Goal: Transaction & Acquisition: Purchase product/service

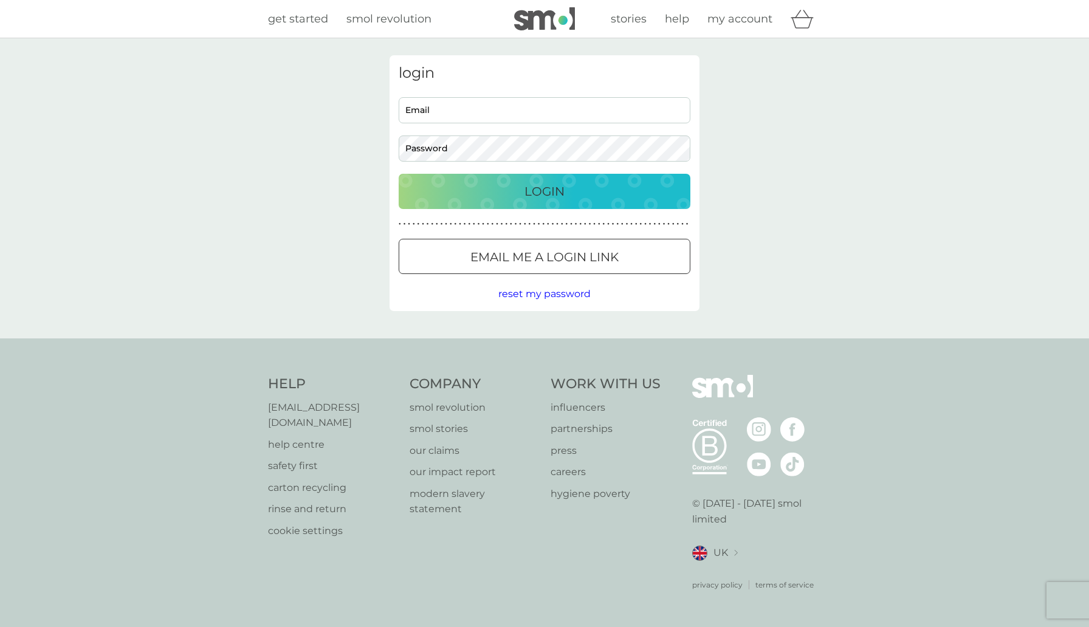
type input "[PERSON_NAME][EMAIL_ADDRESS][PERSON_NAME][DOMAIN_NAME]"
click at [599, 191] on div "Login" at bounding box center [544, 191] width 267 height 19
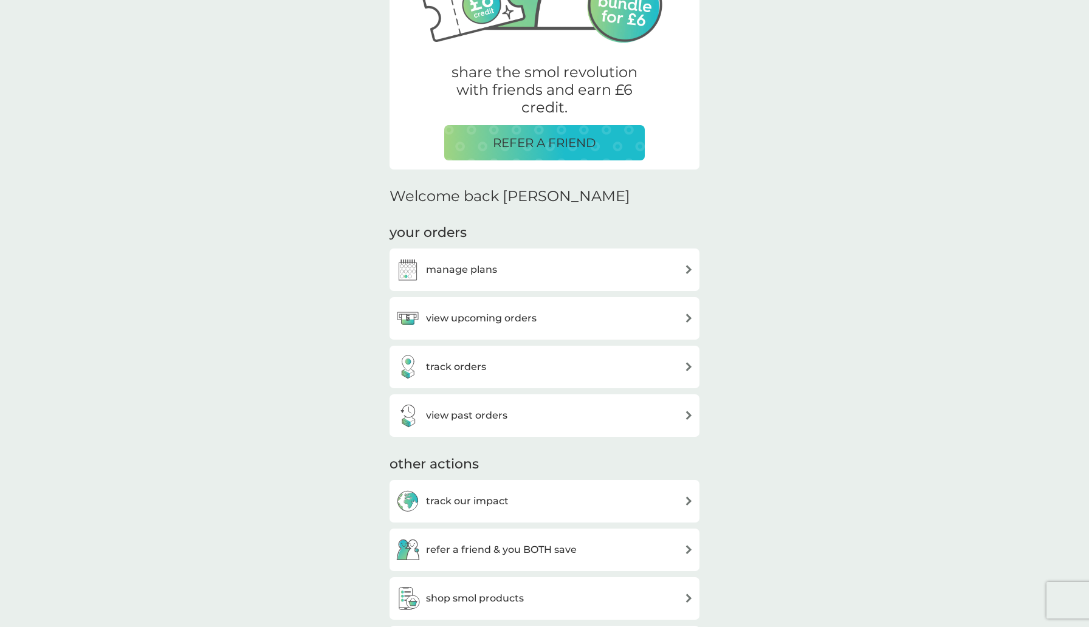
scroll to position [194, 0]
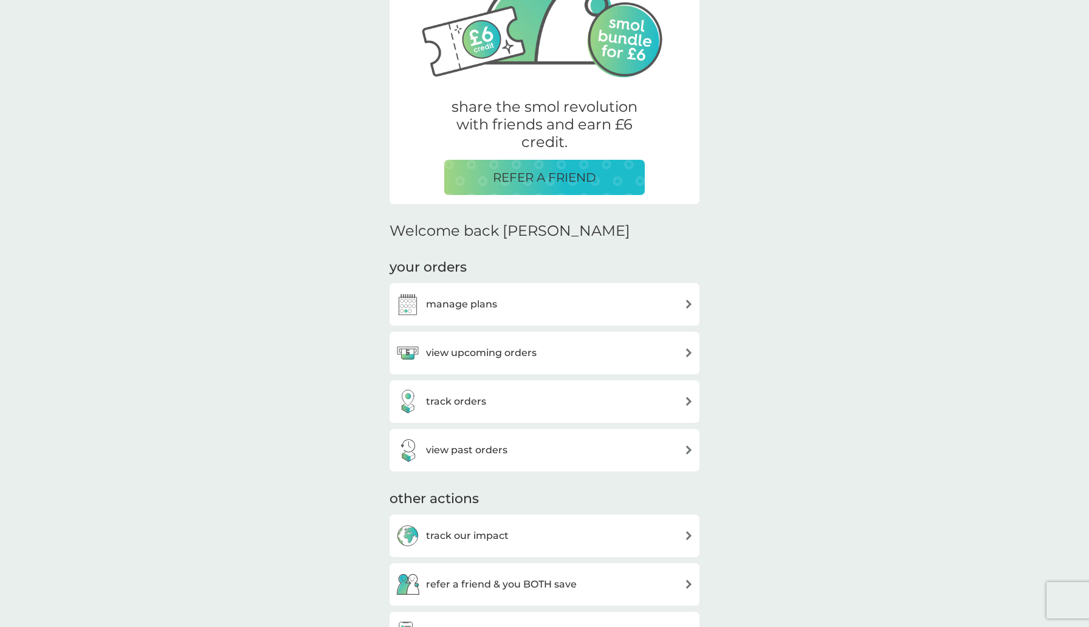
scroll to position [153, 0]
click at [469, 300] on h3 "manage plans" at bounding box center [461, 304] width 71 height 16
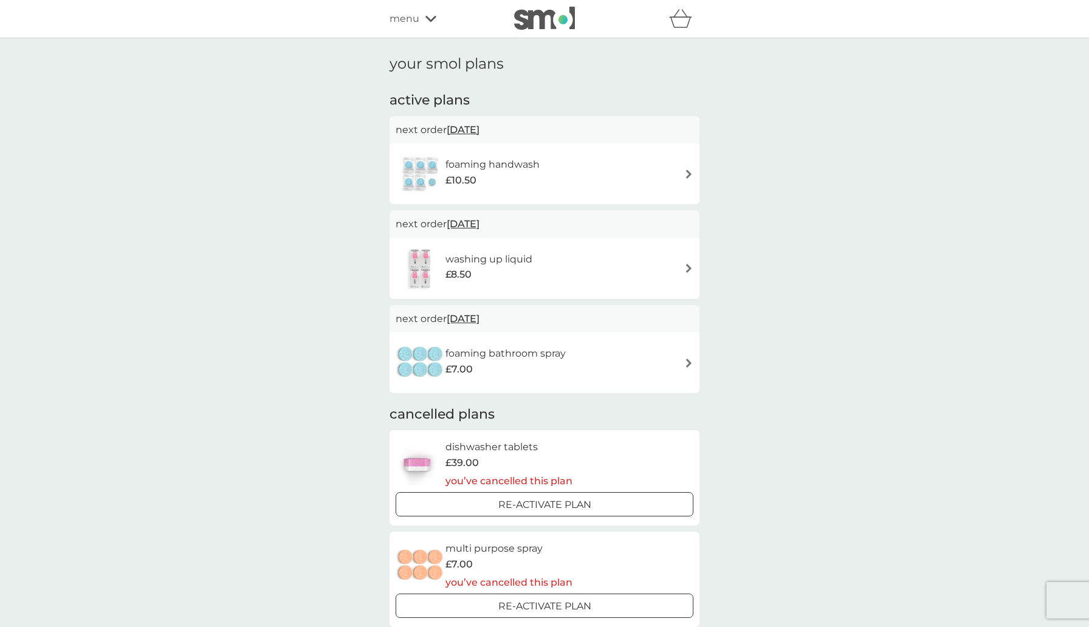
click at [640, 178] on div "foaming handwash £10.50" at bounding box center [545, 174] width 298 height 43
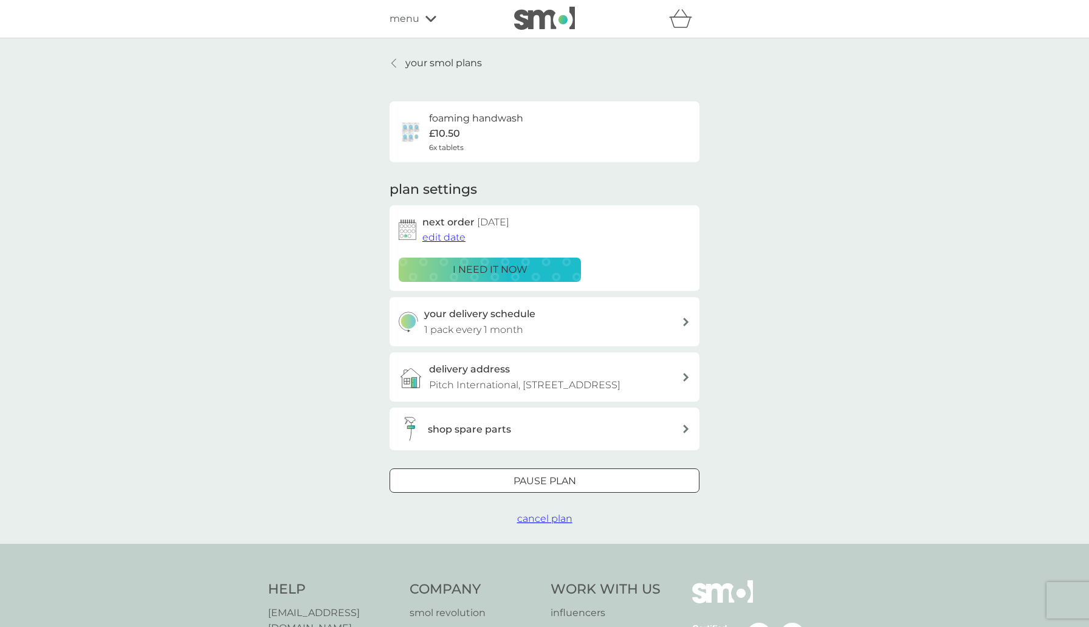
click at [591, 438] on div "shop spare parts" at bounding box center [555, 430] width 254 height 16
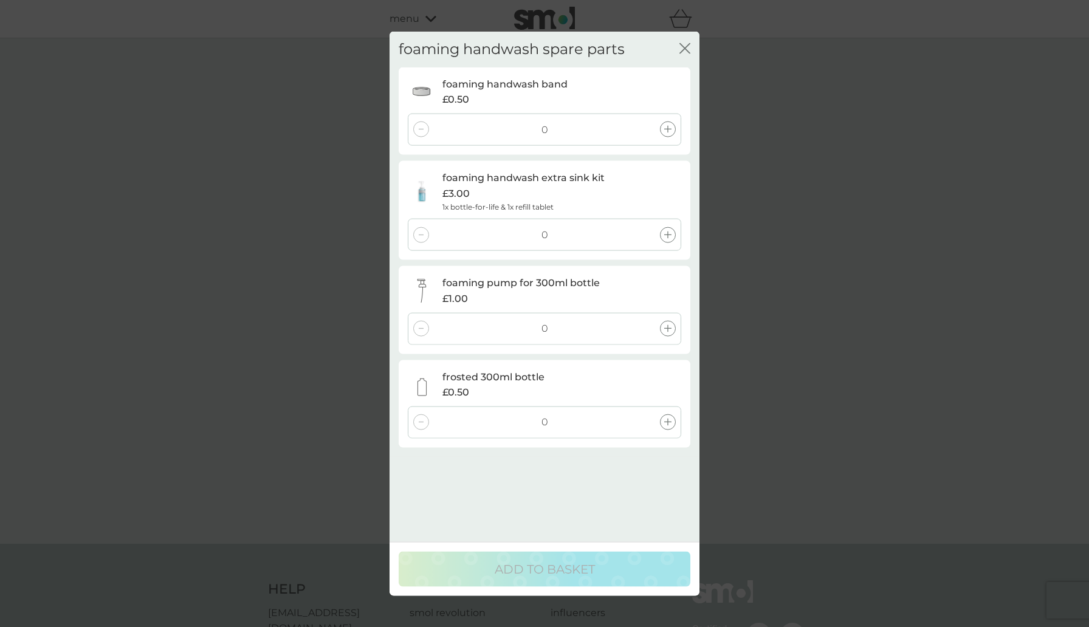
click at [673, 128] on div at bounding box center [668, 130] width 16 height 16
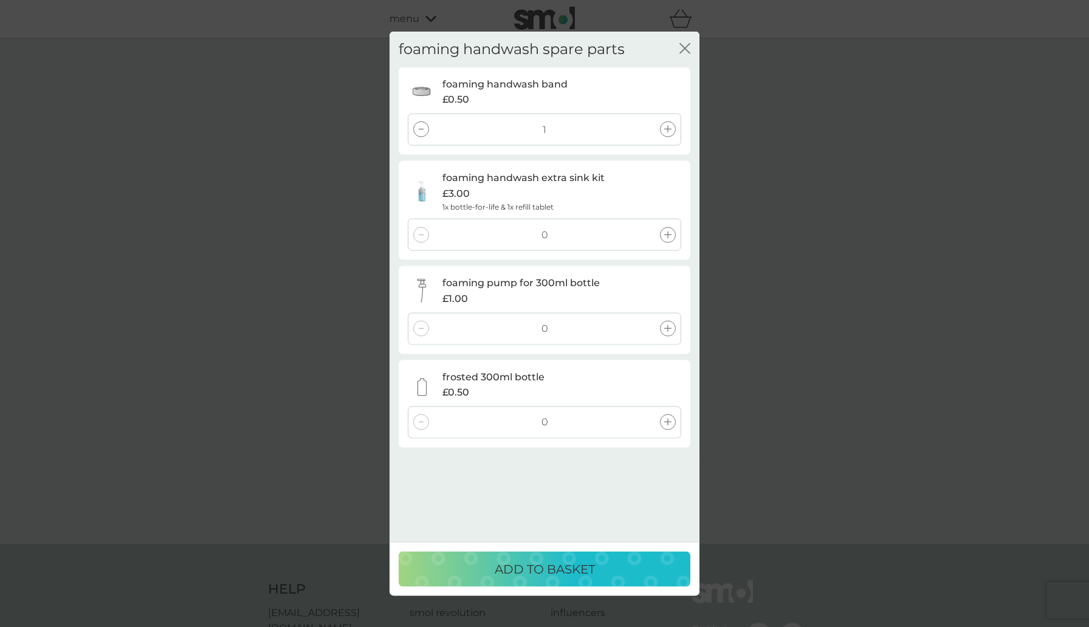
click at [673, 128] on div at bounding box center [668, 130] width 16 height 16
click at [667, 332] on div at bounding box center [668, 329] width 16 height 16
click at [668, 425] on icon at bounding box center [667, 422] width 7 height 7
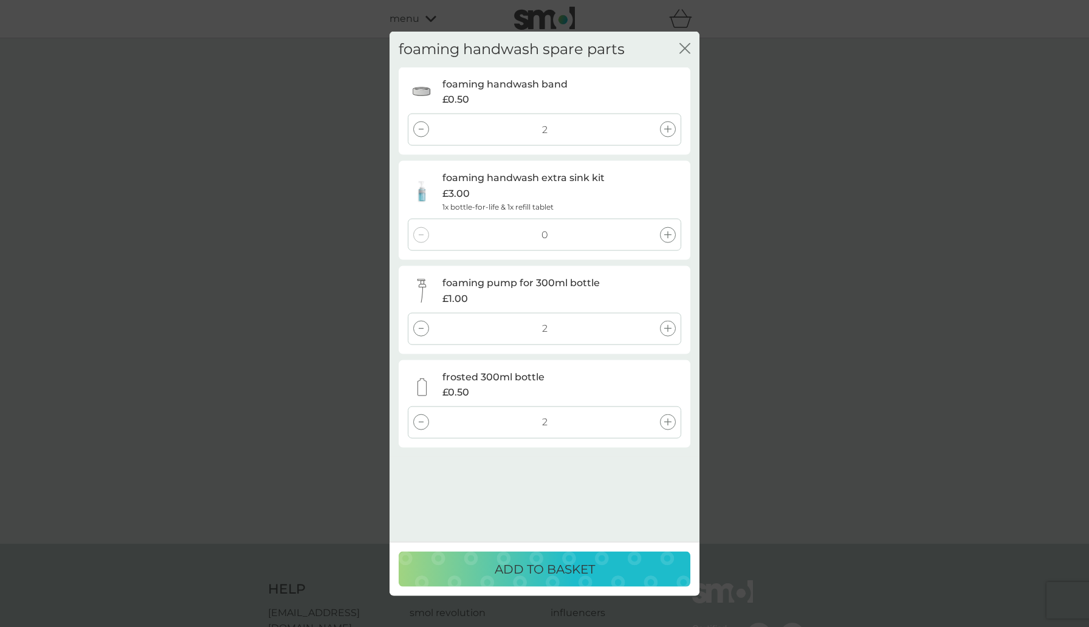
click at [611, 558] on button "ADD TO BASKET" at bounding box center [545, 568] width 292 height 35
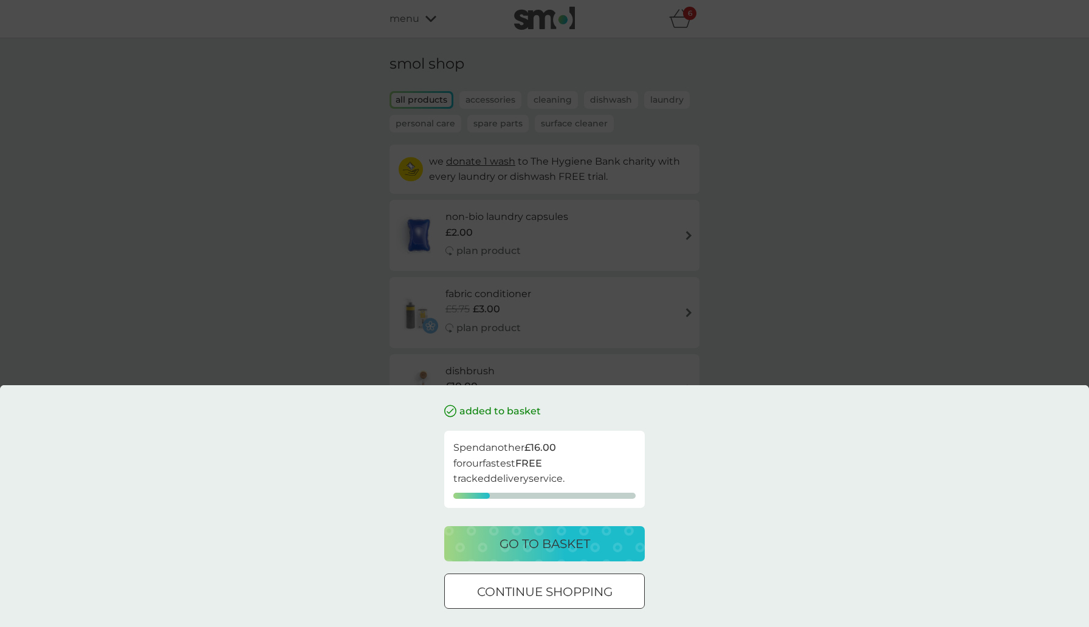
click at [538, 548] on p "go to basket" at bounding box center [545, 543] width 91 height 19
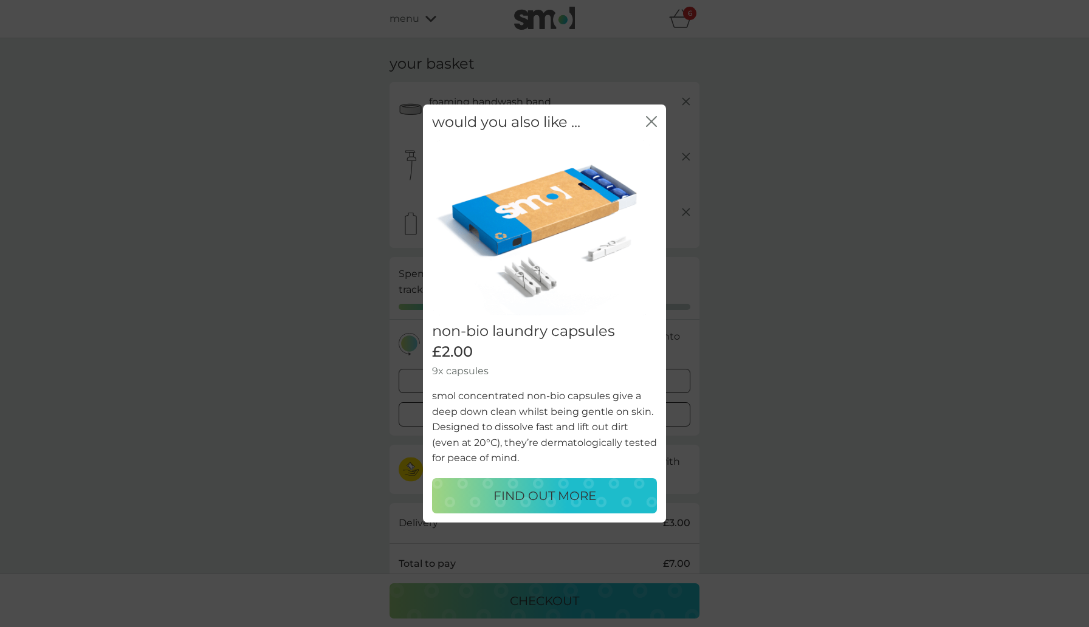
click at [650, 132] on div "would you also like ... close" at bounding box center [544, 123] width 243 height 36
click at [652, 117] on icon "close" at bounding box center [651, 121] width 11 height 11
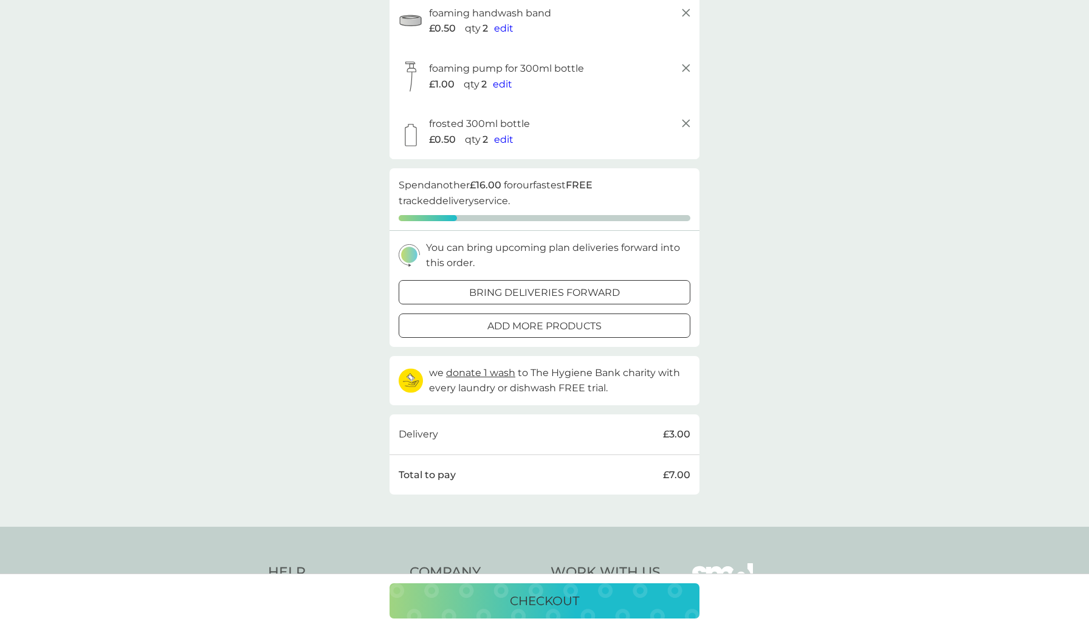
scroll to position [89, 0]
click at [569, 292] on p "bring deliveries forward" at bounding box center [544, 292] width 151 height 16
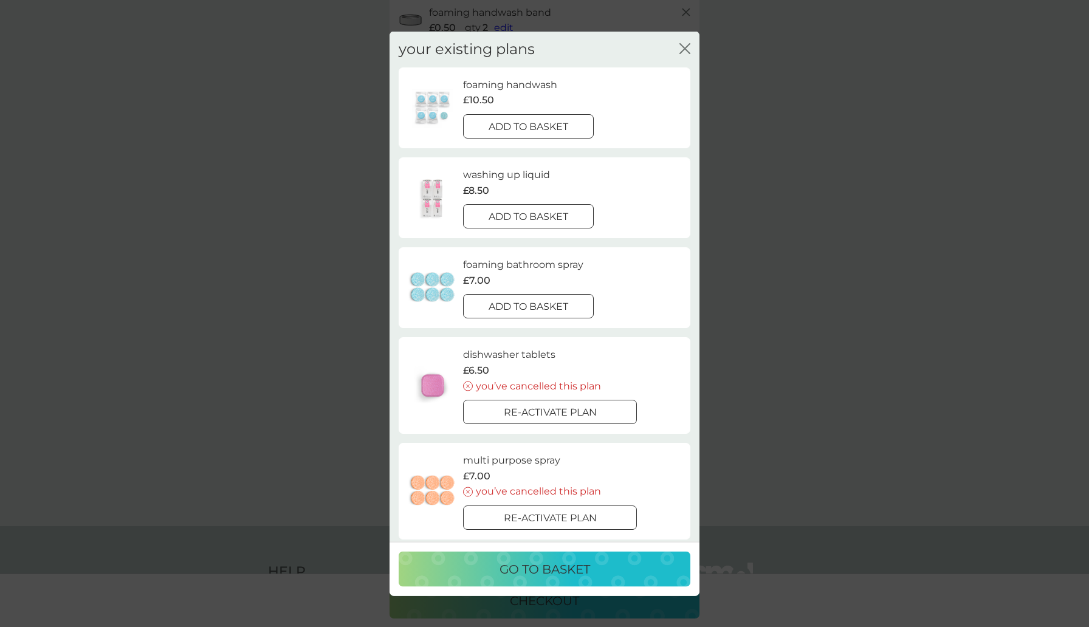
scroll to position [22, 0]
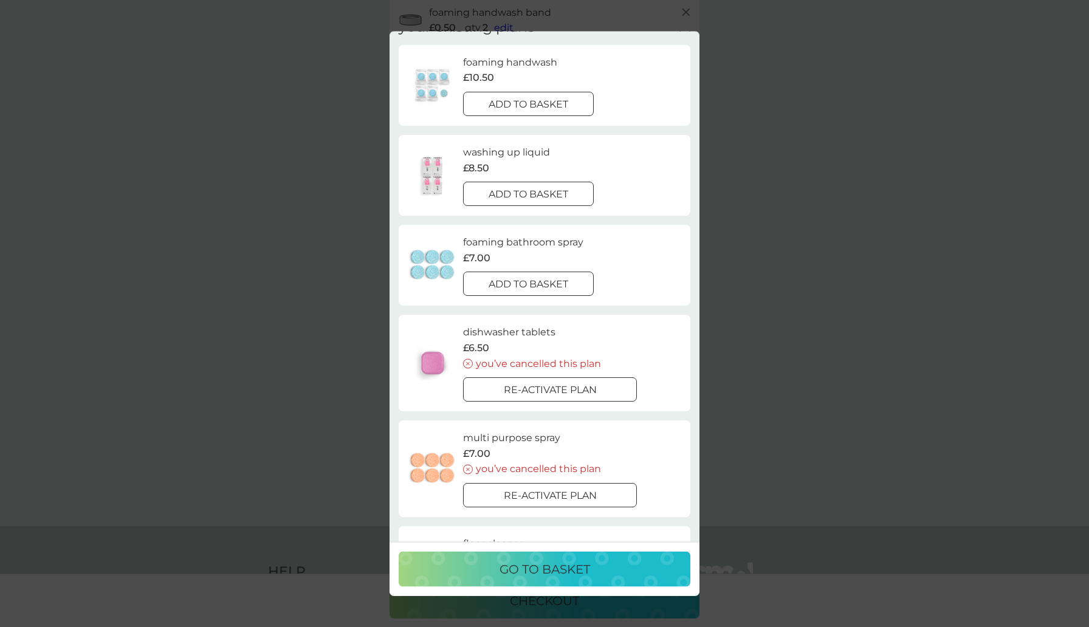
click at [568, 283] on p "add to basket" at bounding box center [529, 285] width 80 height 16
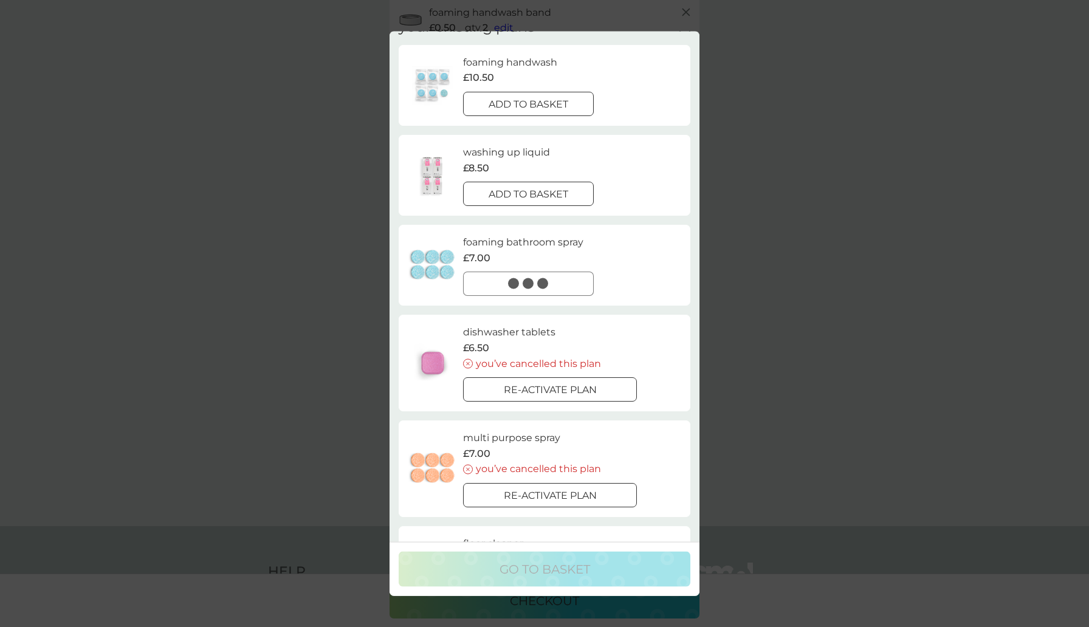
click at [568, 204] on button "add to basket" at bounding box center [528, 194] width 131 height 24
click at [571, 108] on div "add to basket" at bounding box center [528, 105] width 129 height 16
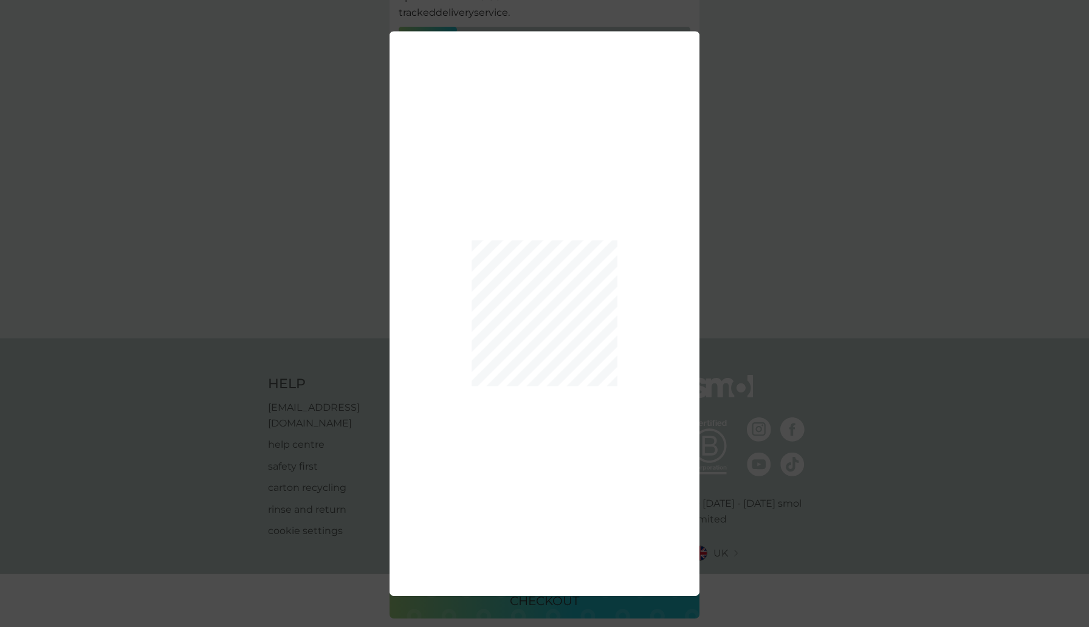
scroll to position [0, 0]
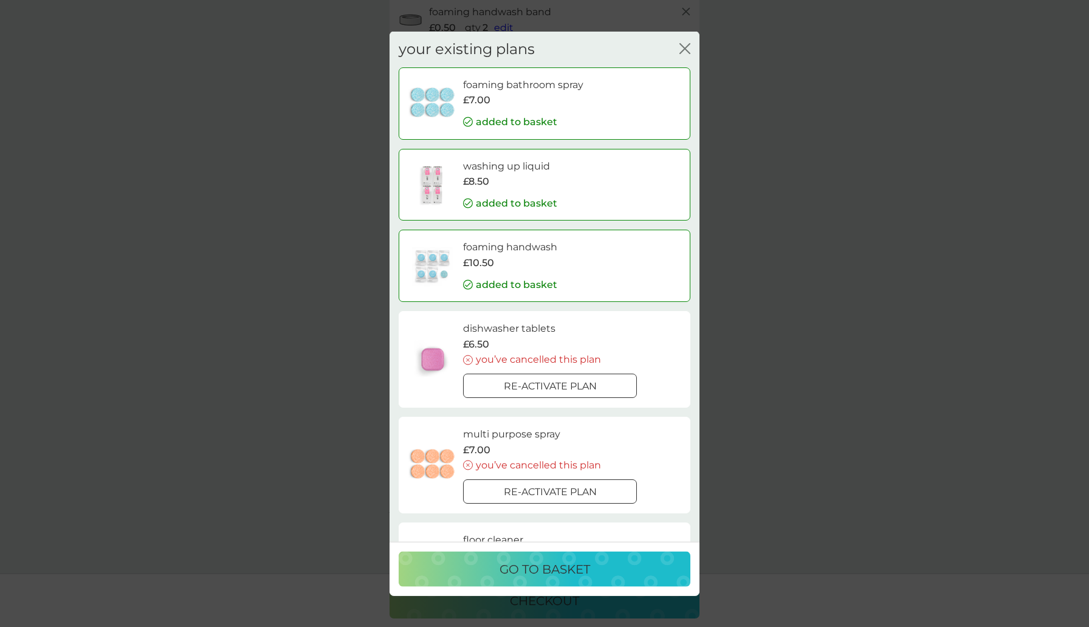
click at [639, 574] on div "go to basket" at bounding box center [544, 568] width 267 height 19
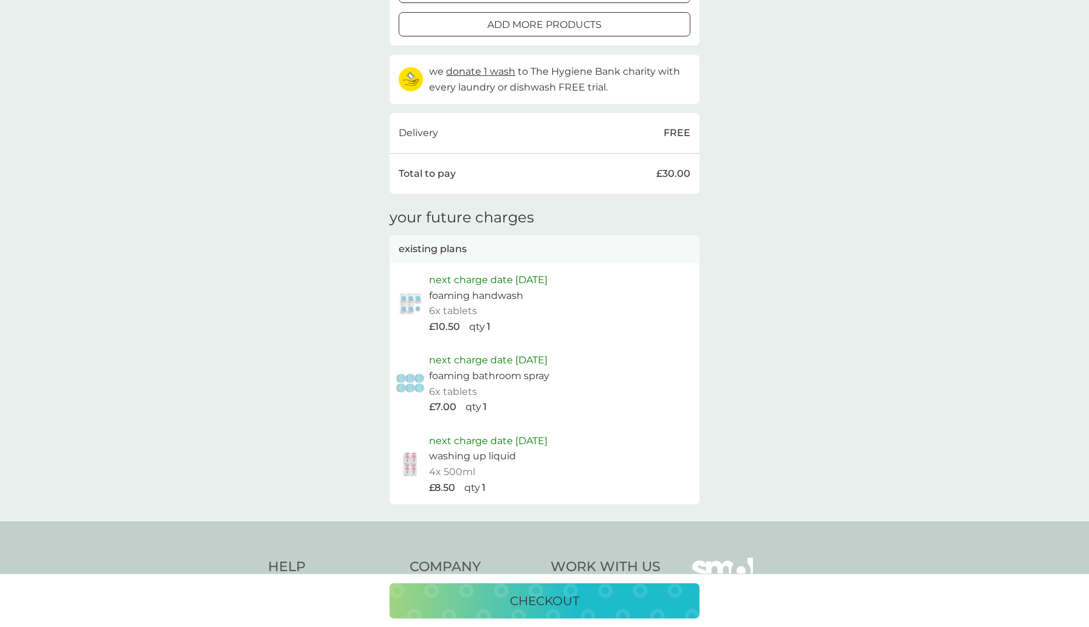
scroll to position [646, 0]
click at [545, 602] on p "checkout" at bounding box center [544, 600] width 69 height 19
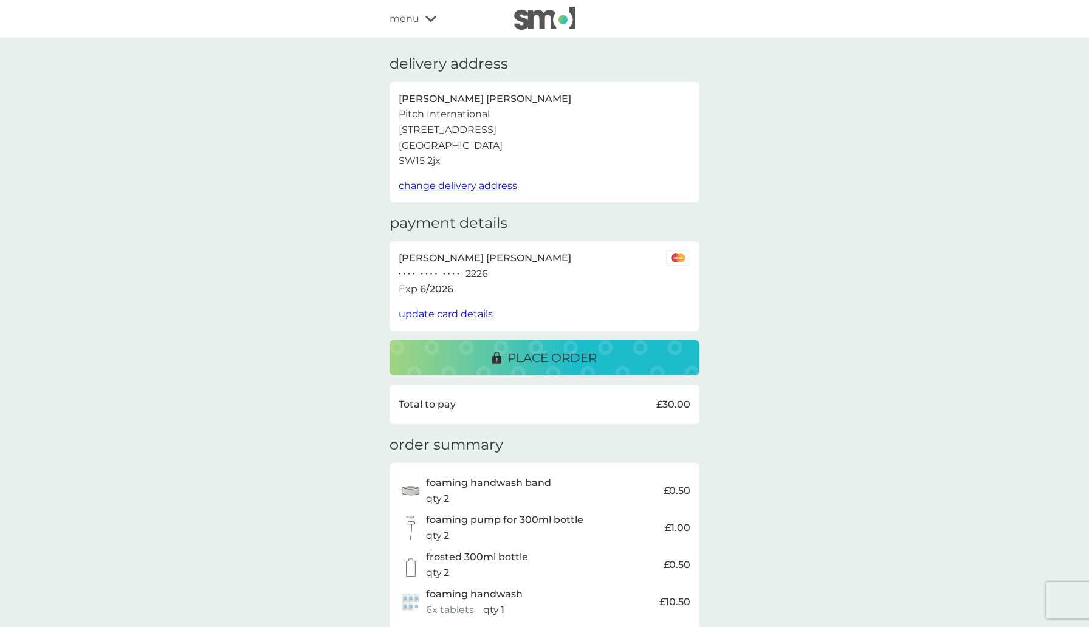
click at [445, 311] on span "update card details" at bounding box center [446, 314] width 94 height 12
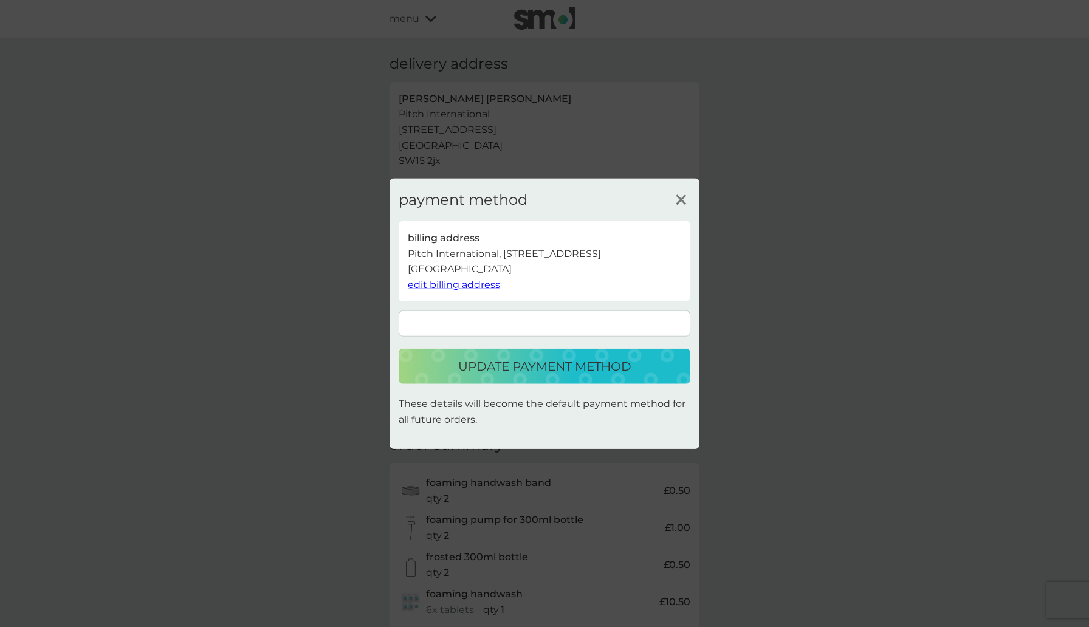
click at [599, 376] on p "update payment method" at bounding box center [544, 366] width 173 height 19
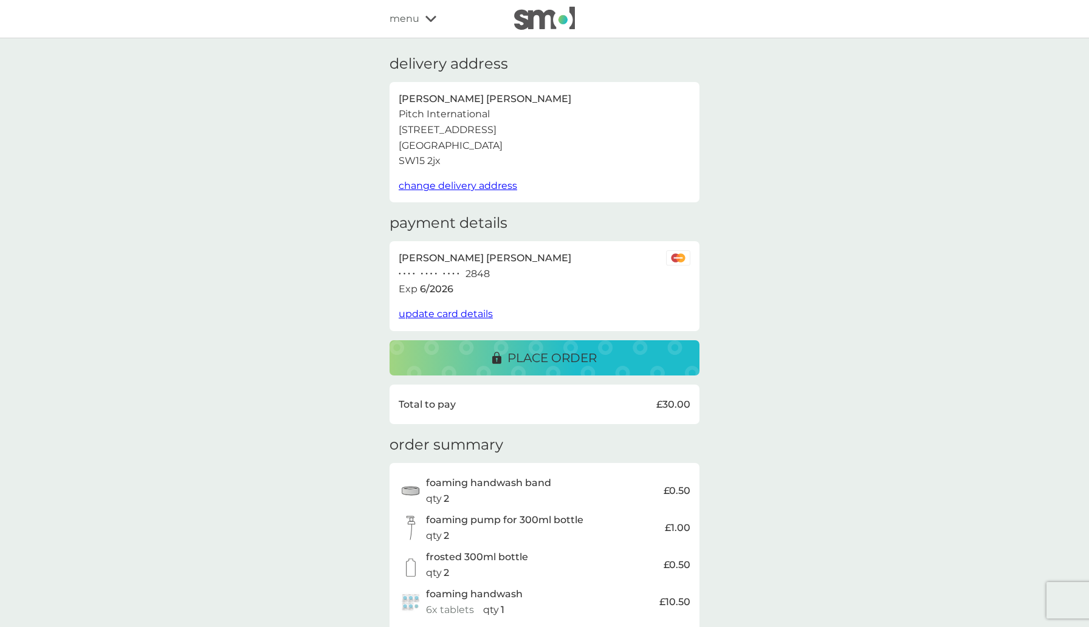
click at [606, 349] on div "place order" at bounding box center [545, 357] width 286 height 19
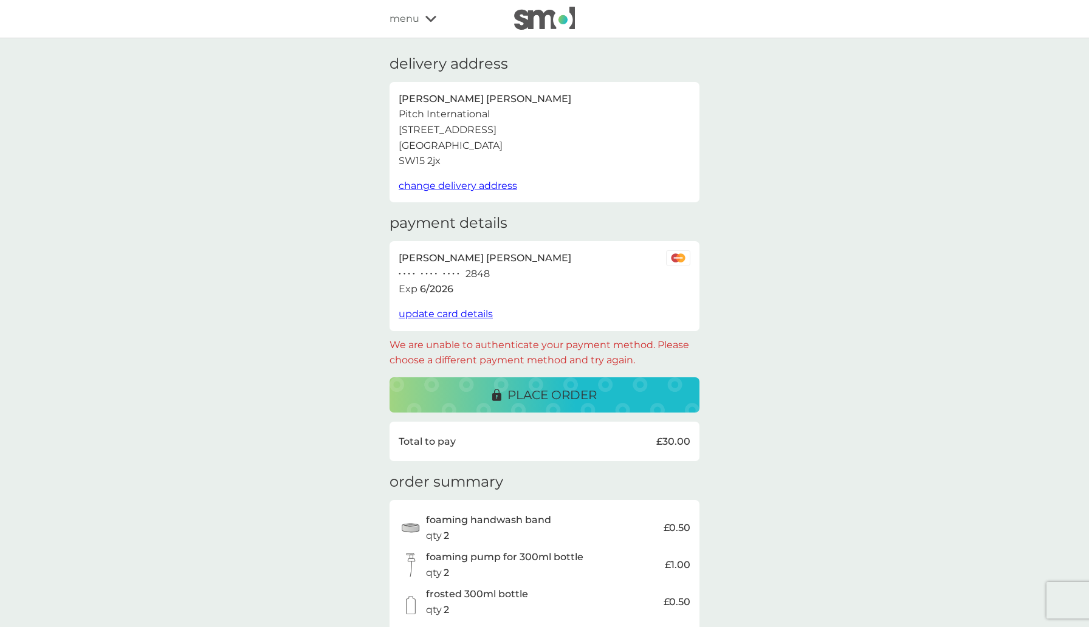
click at [551, 391] on p "place order" at bounding box center [551, 394] width 89 height 19
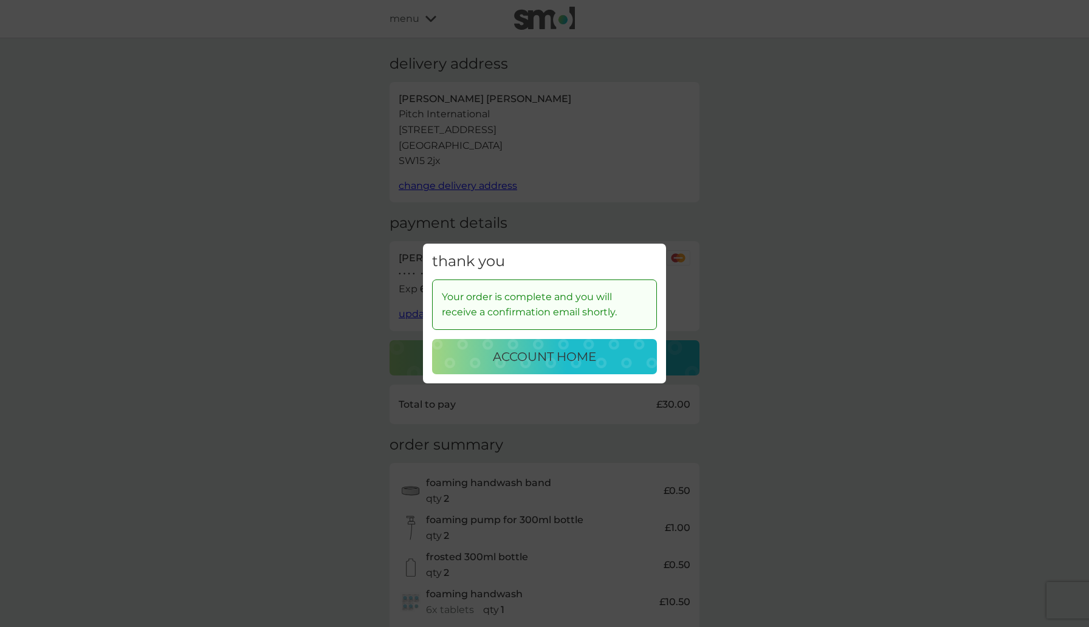
click at [532, 363] on p "account home" at bounding box center [544, 356] width 103 height 19
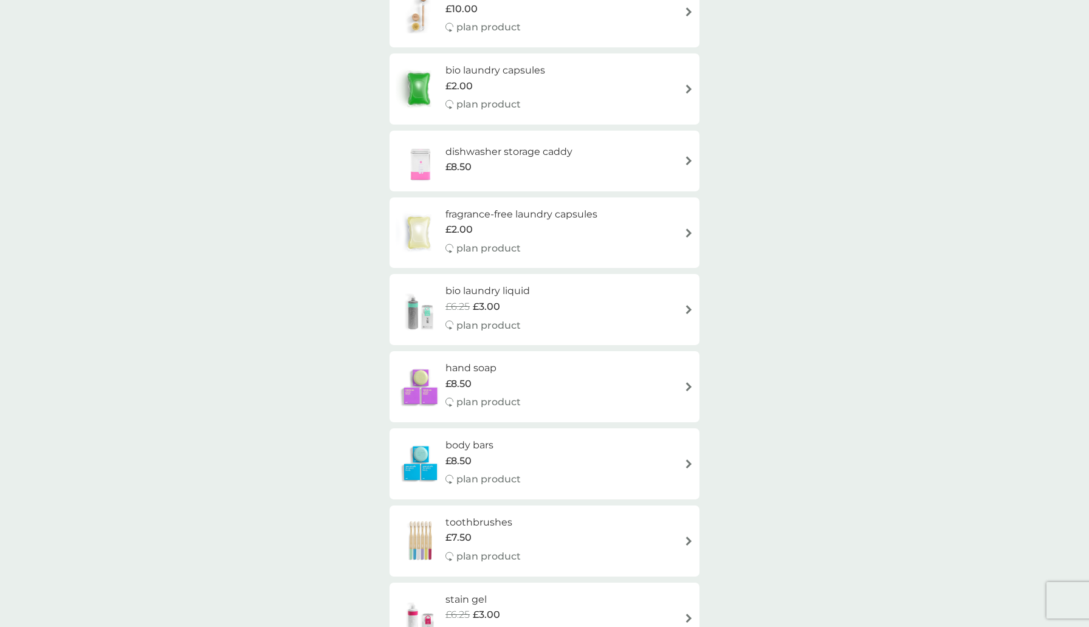
scroll to position [1088, 0]
